Goal: Communication & Community: Answer question/provide support

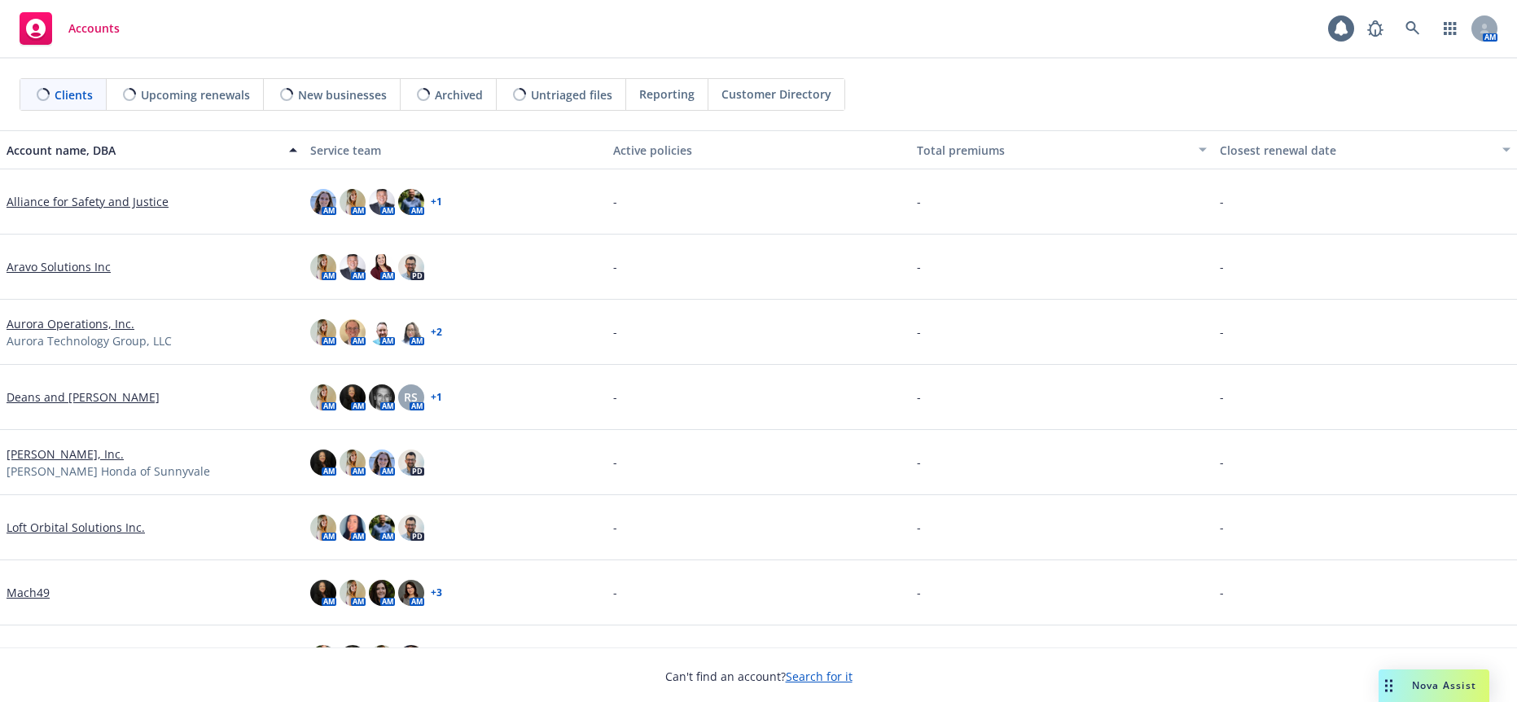
click at [1418, 690] on span "Nova Assist" at bounding box center [1444, 685] width 64 height 14
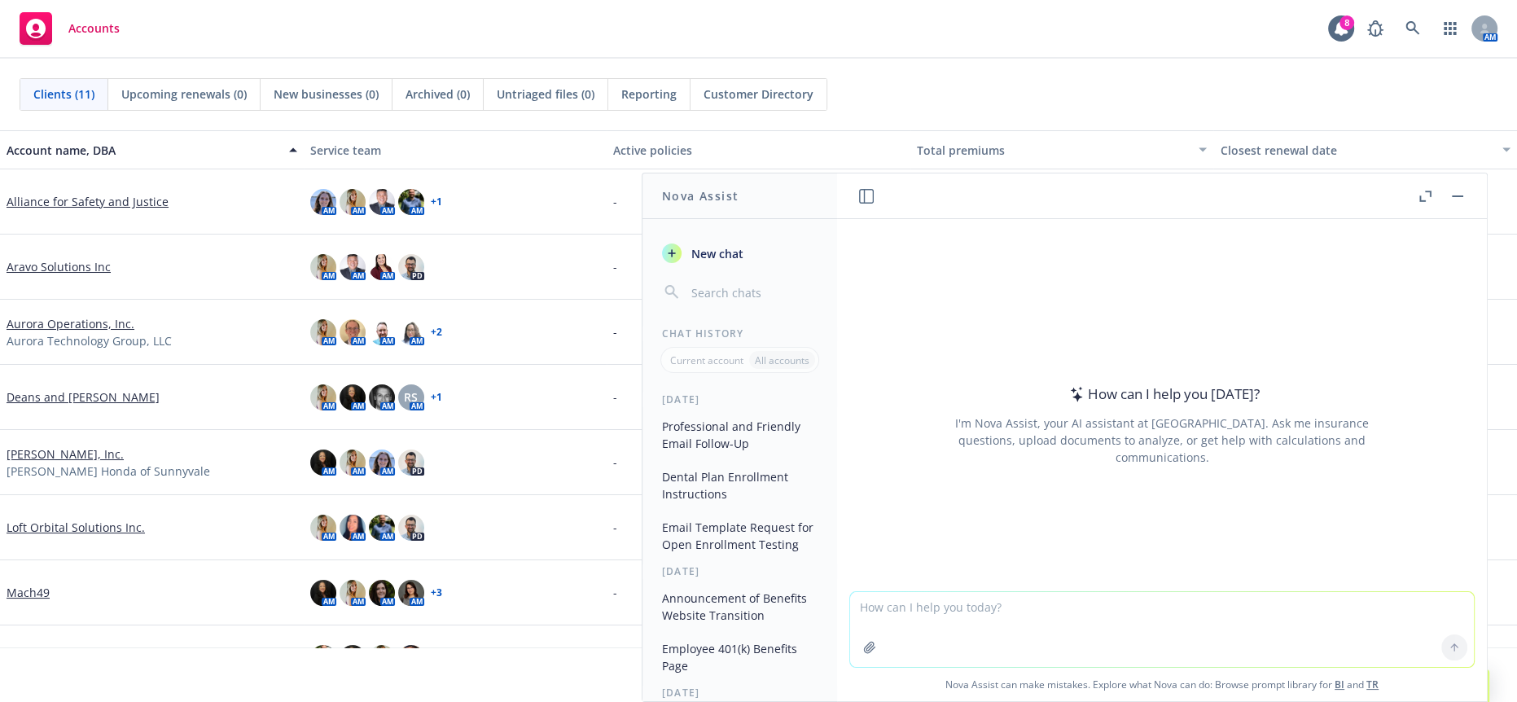
click at [1091, 616] on textarea at bounding box center [1162, 629] width 624 height 75
paste textarea "I wanted to follow up on our email below."
type textarea "more professional and kind I wanted to follow up on our email below."
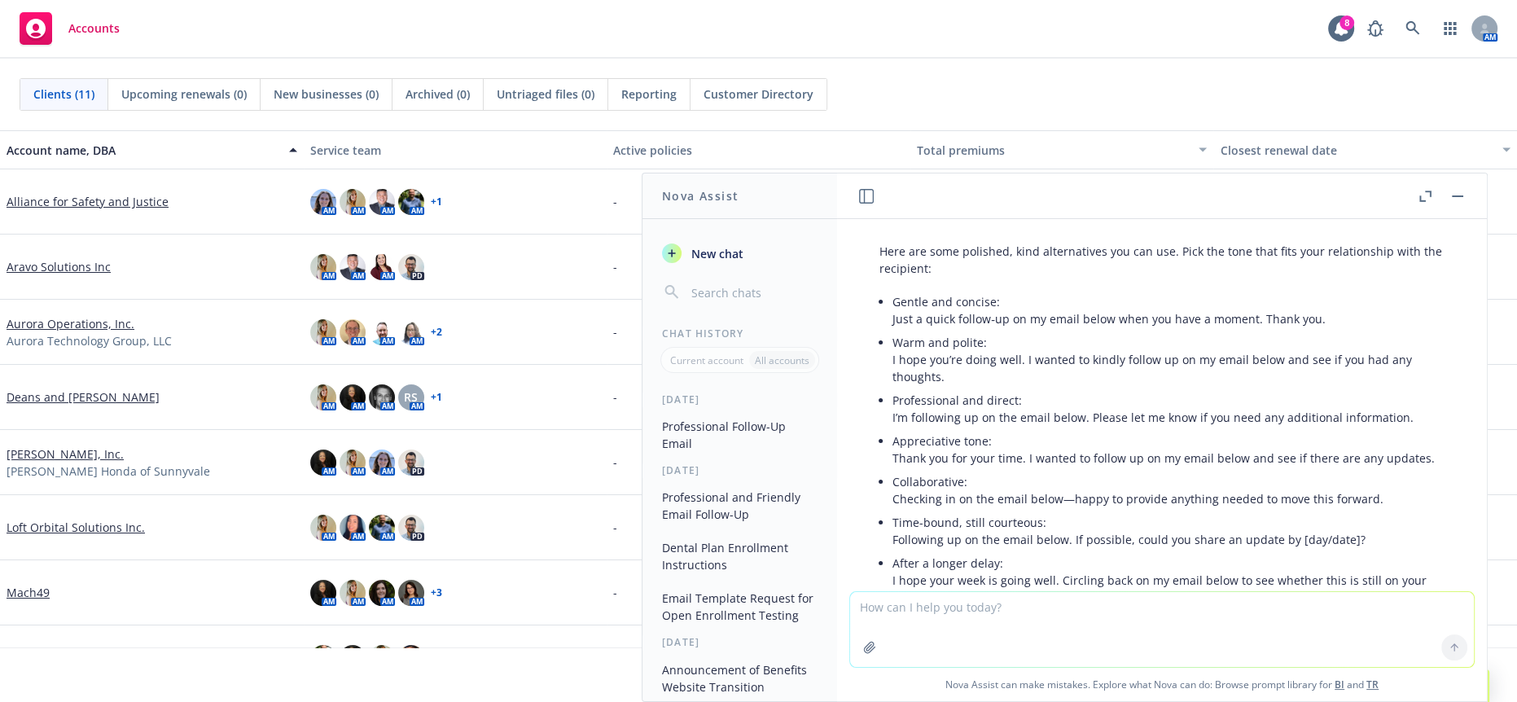
scroll to position [14, 0]
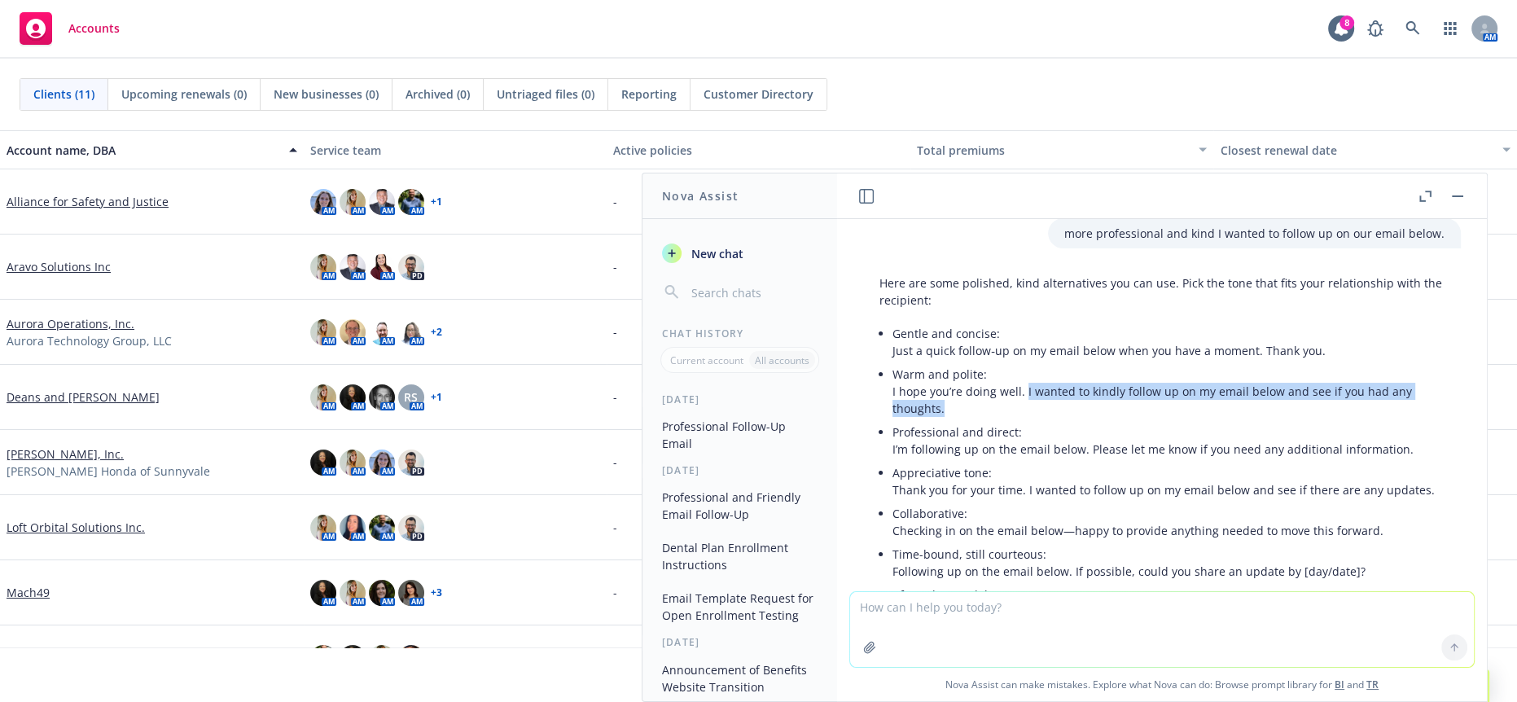
drag, startPoint x: 967, startPoint y: 390, endPoint x: 1019, endPoint y: 375, distance: 54.1
click at [1019, 375] on p "Warm and polite: I hope you’re doing well. I wanted to kindly follow up on my e…" at bounding box center [1168, 391] width 552 height 51
copy p "I wanted to kindly follow up on my email below and see if you had any thoughts."
click at [1199, 402] on li "Warm and polite: I hope you’re doing well. I wanted to kindly follow up on my e…" at bounding box center [1168, 391] width 552 height 58
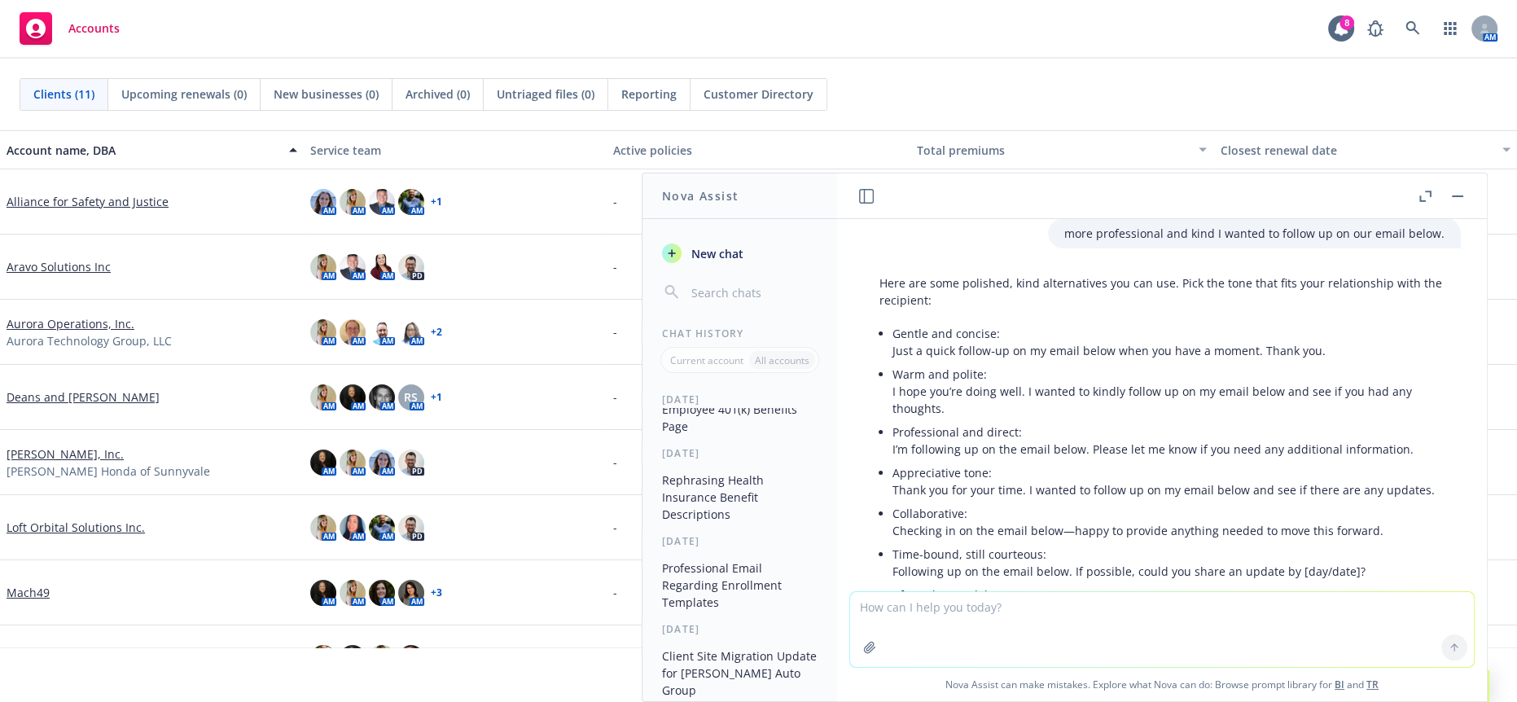
scroll to position [362, 0]
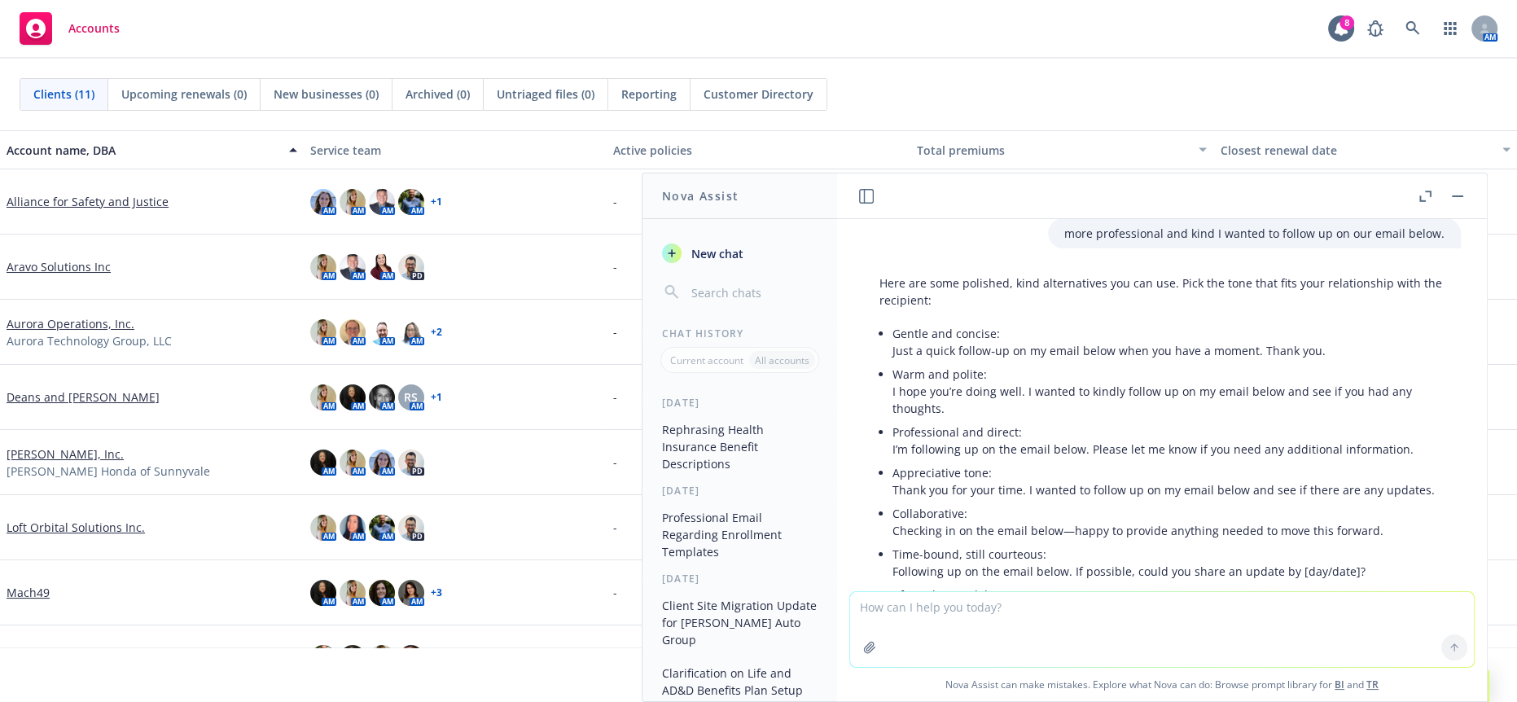
click at [1462, 195] on rect "button" at bounding box center [1457, 196] width 11 height 2
